Goal: Task Accomplishment & Management: Manage account settings

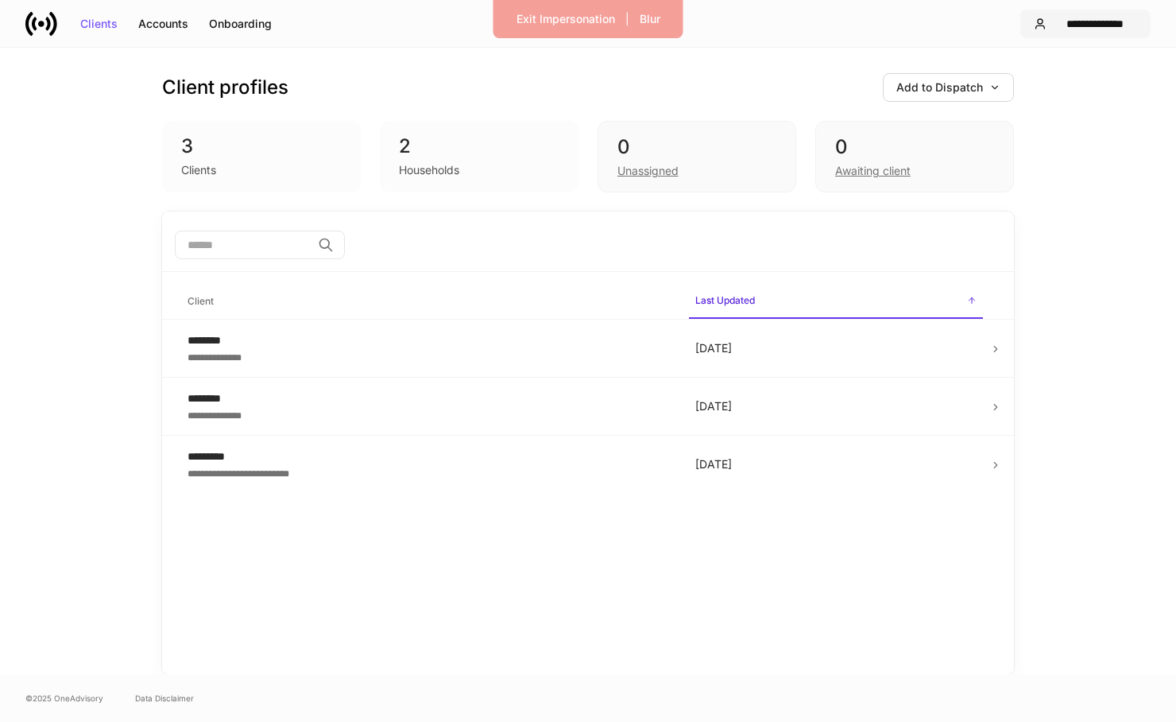
click at [1072, 32] on button "**********" at bounding box center [1085, 24] width 130 height 29
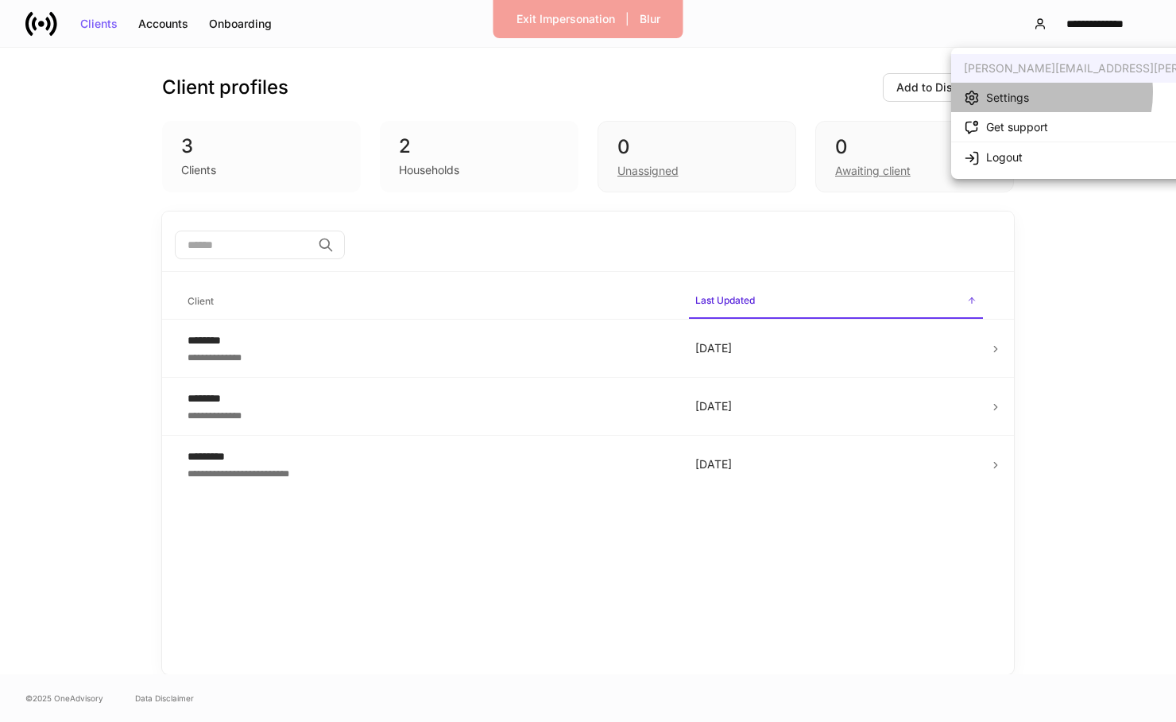
click at [1034, 92] on li "Settings" at bounding box center [1151, 97] width 400 height 29
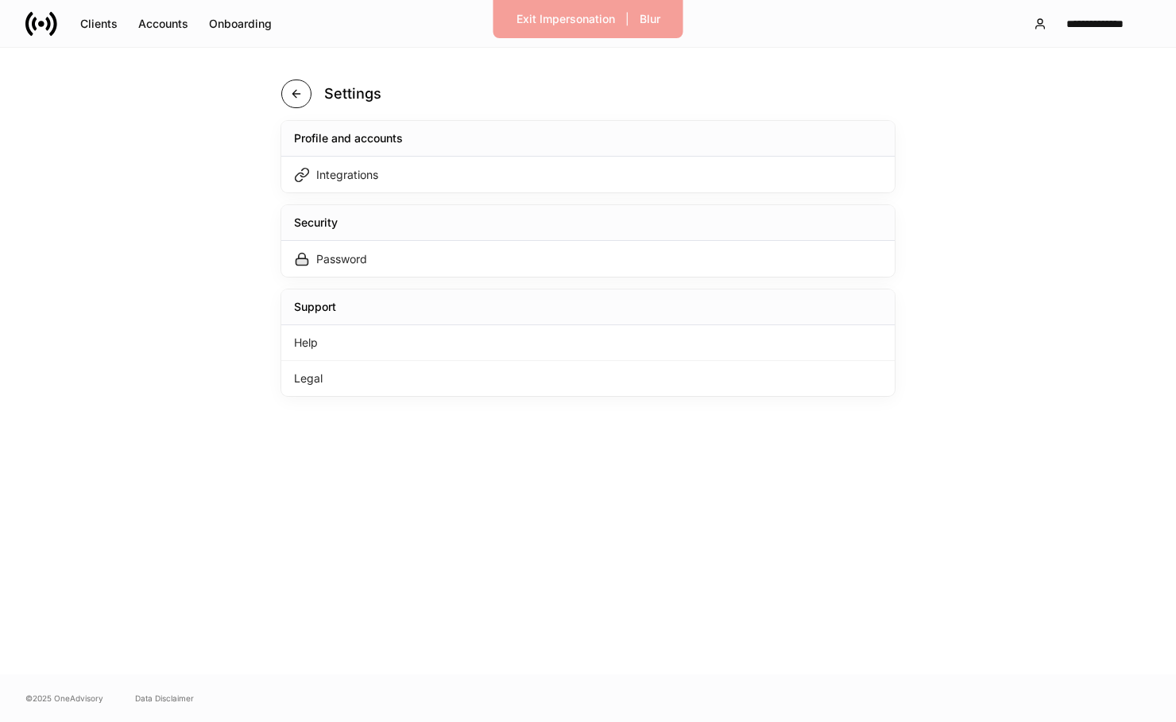
click at [293, 83] on button "button" at bounding box center [296, 93] width 30 height 29
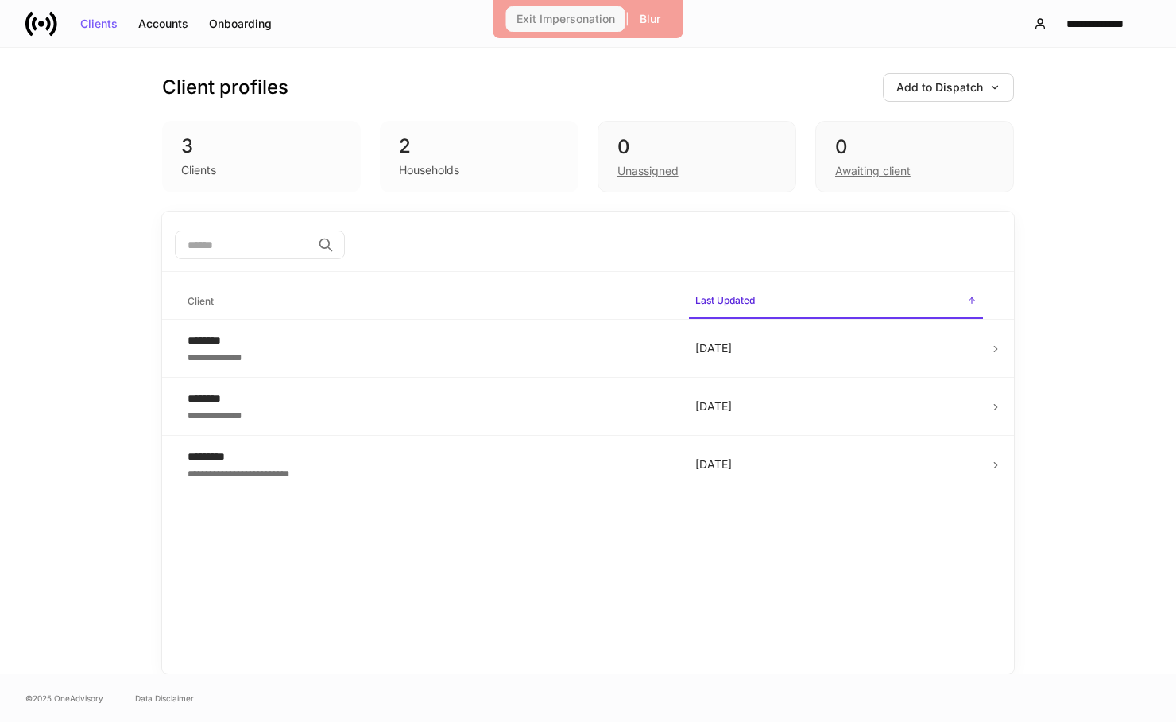
click at [576, 15] on div "Exit Impersonation" at bounding box center [566, 19] width 99 height 11
